Goal: Task Accomplishment & Management: Use online tool/utility

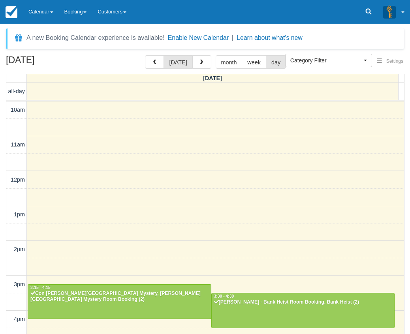
select select
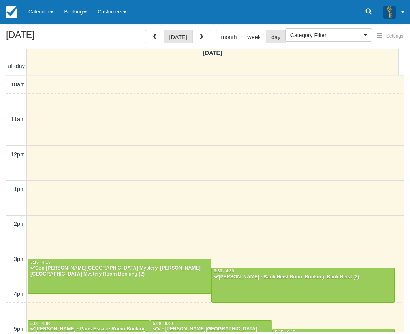
scroll to position [180, 0]
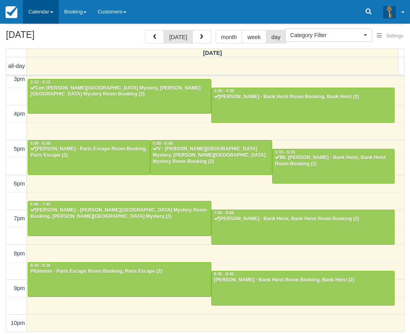
click at [40, 10] on link "Calendar" at bounding box center [41, 12] width 36 height 24
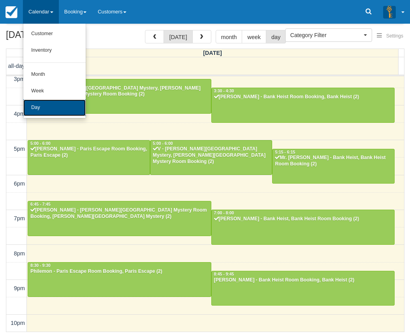
click at [43, 106] on link "Day" at bounding box center [54, 108] width 62 height 17
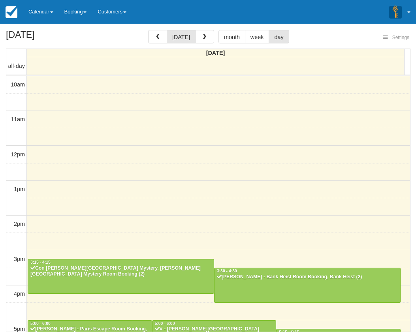
select select
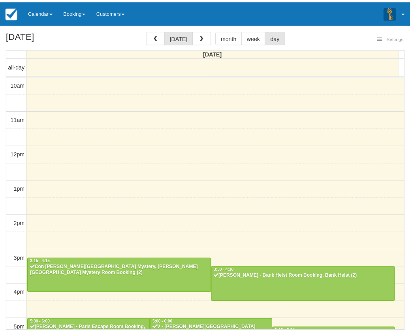
scroll to position [181, 0]
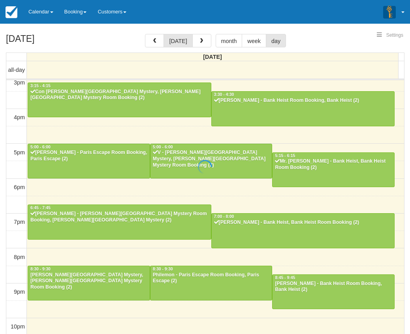
select select
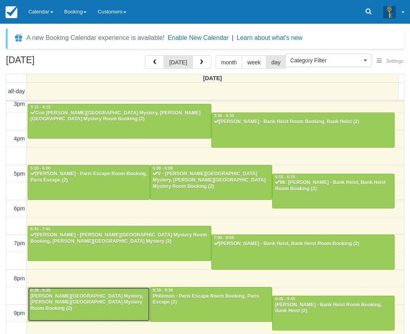
click at [100, 305] on div "[PERSON_NAME][GEOGRAPHIC_DATA] Mystery, [PERSON_NAME][GEOGRAPHIC_DATA] Mystery …" at bounding box center [89, 303] width 118 height 19
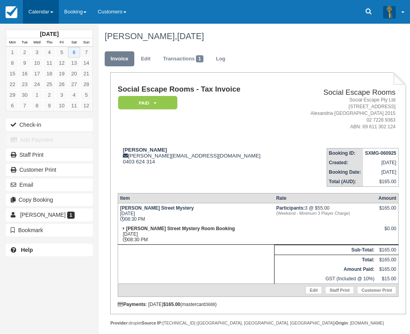
click at [39, 11] on link "Calendar" at bounding box center [41, 12] width 36 height 24
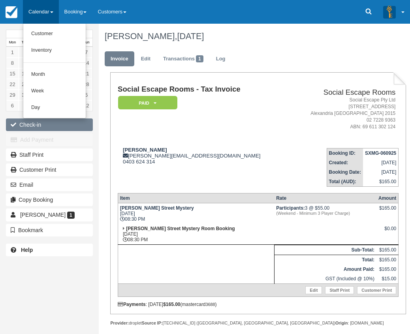
click at [25, 122] on button "Check-in" at bounding box center [49, 125] width 87 height 13
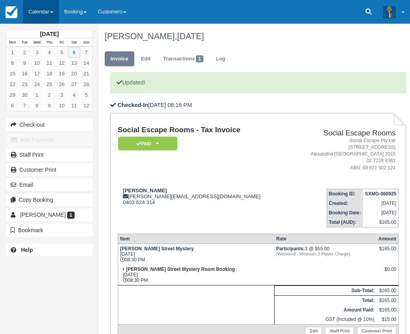
click at [40, 9] on link "Calendar" at bounding box center [41, 12] width 36 height 24
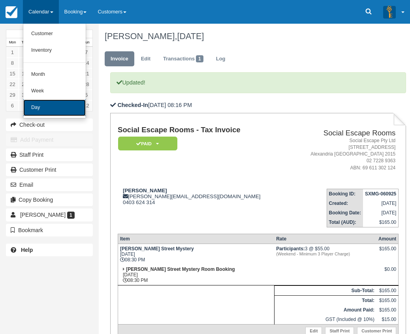
click at [41, 105] on link "Day" at bounding box center [54, 108] width 62 height 17
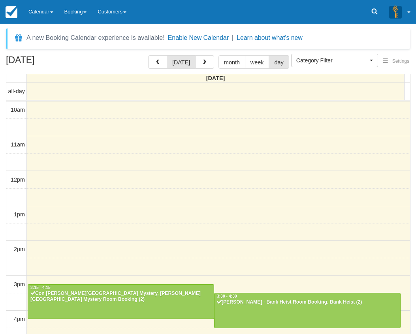
select select
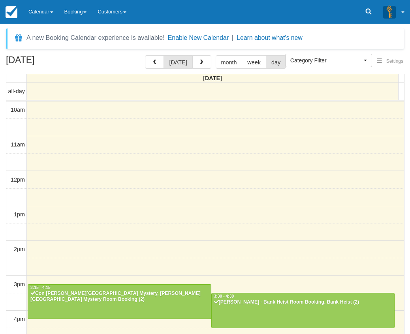
scroll to position [181, 0]
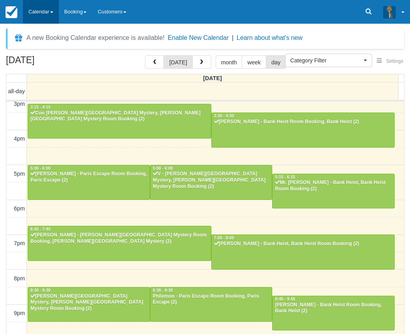
click at [41, 7] on link "Calendar" at bounding box center [41, 12] width 36 height 24
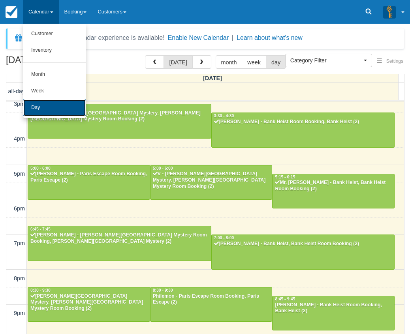
click at [37, 106] on link "Day" at bounding box center [54, 108] width 62 height 17
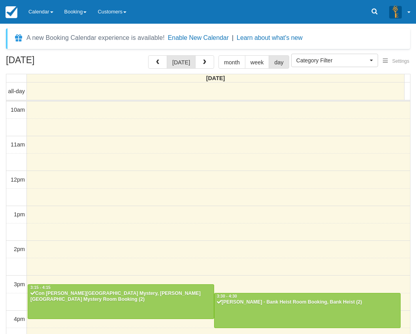
select select
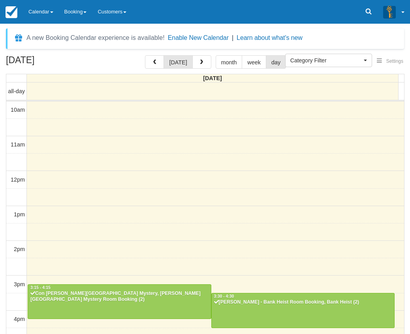
scroll to position [181, 0]
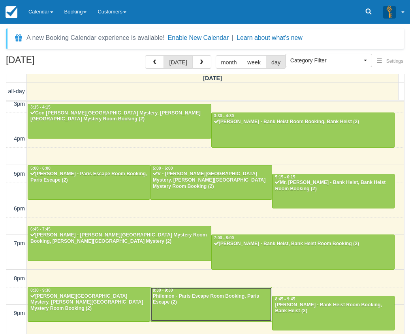
click at [209, 303] on div "Philemon - Paris Escape Room Booking, Paris Escape (2)" at bounding box center [212, 300] width 118 height 13
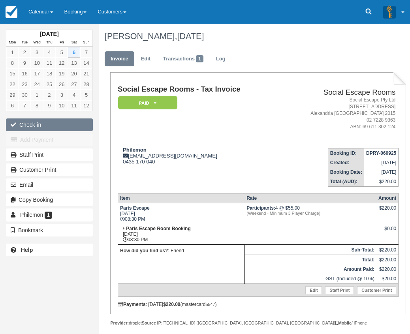
click at [24, 123] on button "Check-in" at bounding box center [49, 125] width 87 height 13
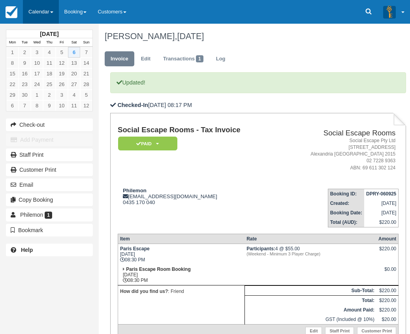
click at [36, 11] on link "Calendar" at bounding box center [41, 12] width 36 height 24
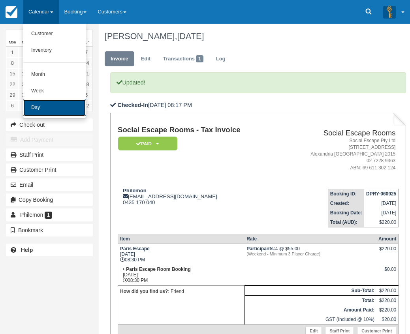
click at [44, 106] on link "Day" at bounding box center [54, 108] width 62 height 17
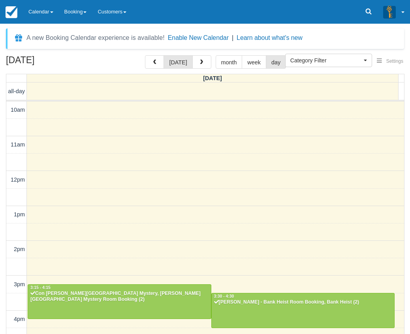
select select
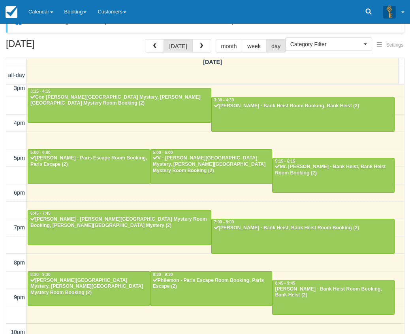
scroll to position [25, 0]
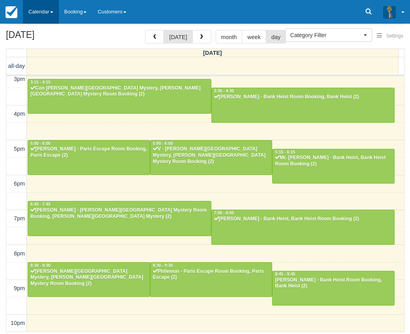
click at [52, 16] on link "Calendar" at bounding box center [41, 12] width 36 height 24
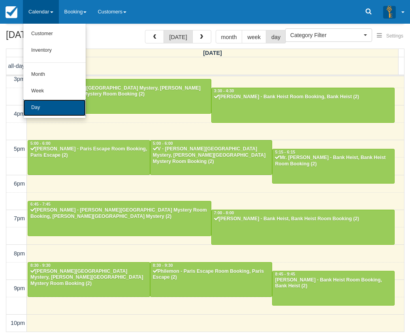
click at [53, 108] on link "Day" at bounding box center [54, 108] width 62 height 17
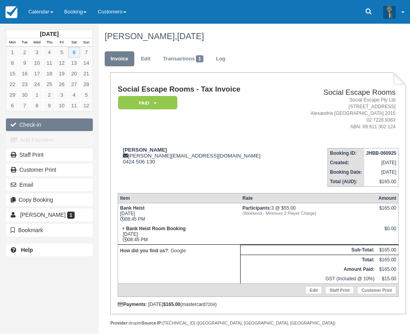
click at [56, 121] on button "Check-in" at bounding box center [49, 125] width 87 height 13
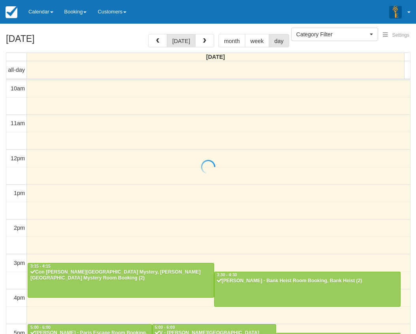
select select
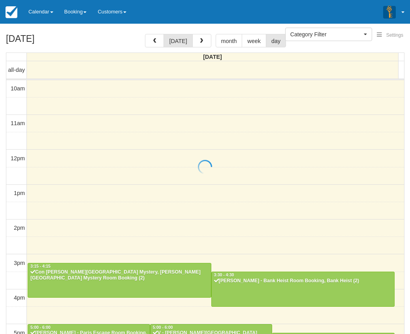
scroll to position [181, 0]
